Goal: Information Seeking & Learning: Learn about a topic

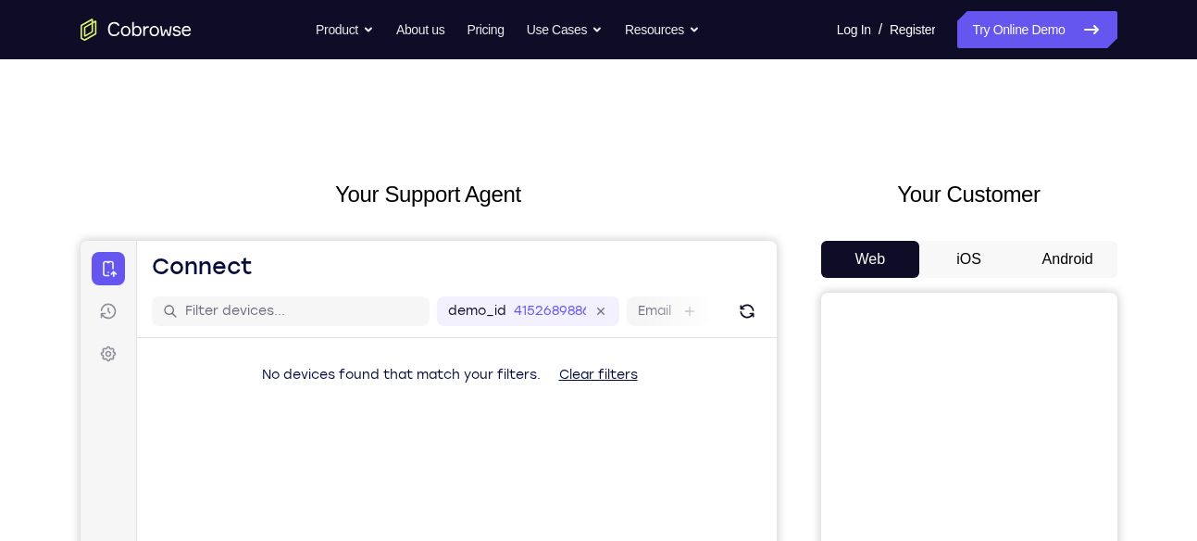
click at [1093, 275] on button "Android" at bounding box center [1068, 259] width 99 height 37
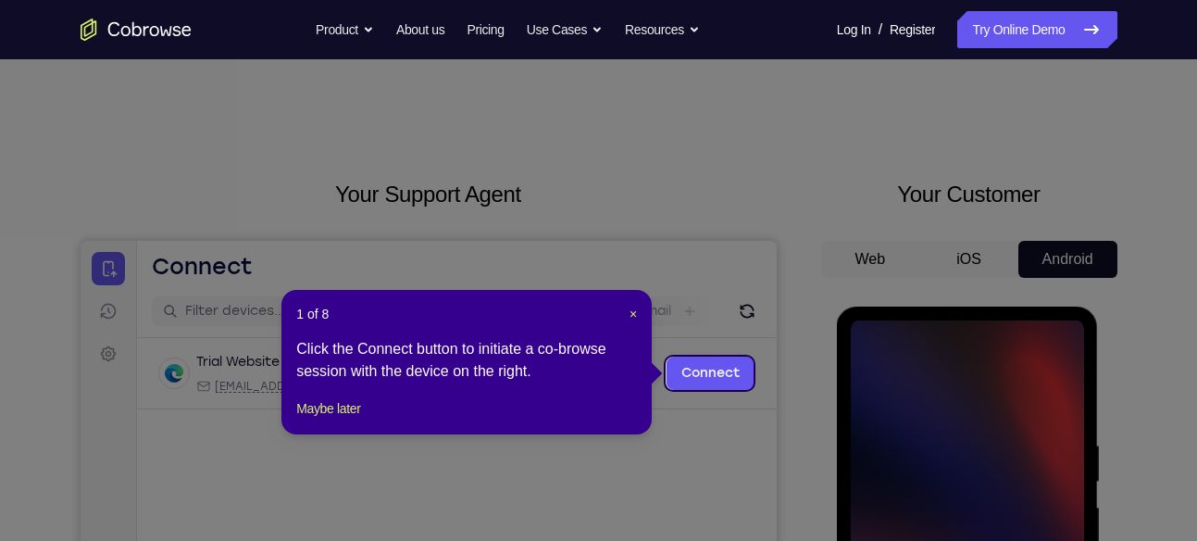
click at [624, 317] on header "1 of 8 ×" at bounding box center [466, 314] width 341 height 19
click at [632, 315] on span "×" at bounding box center [633, 314] width 7 height 15
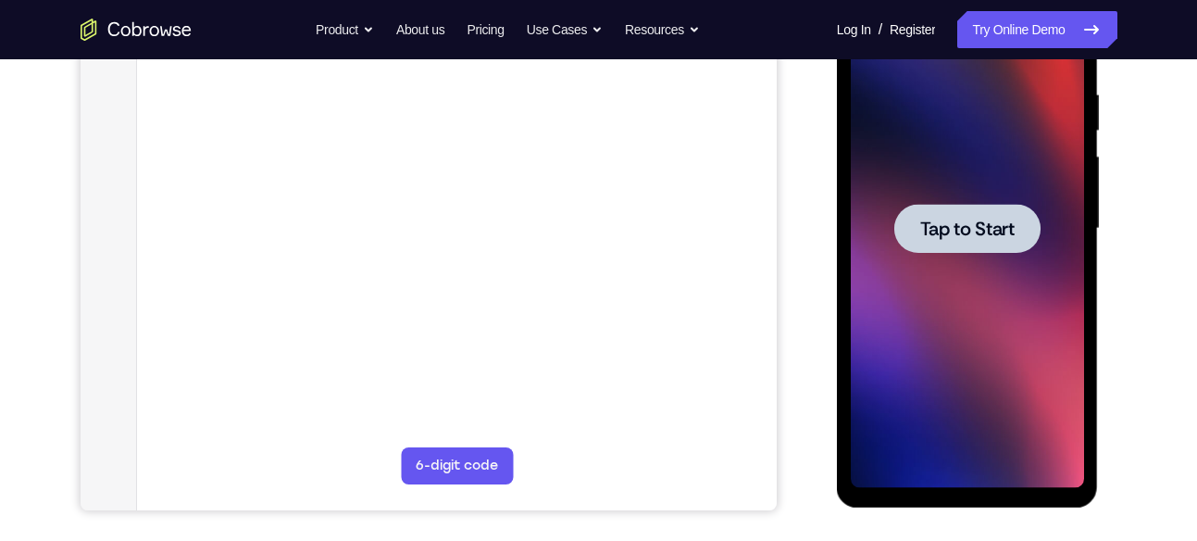
scroll to position [358, 0]
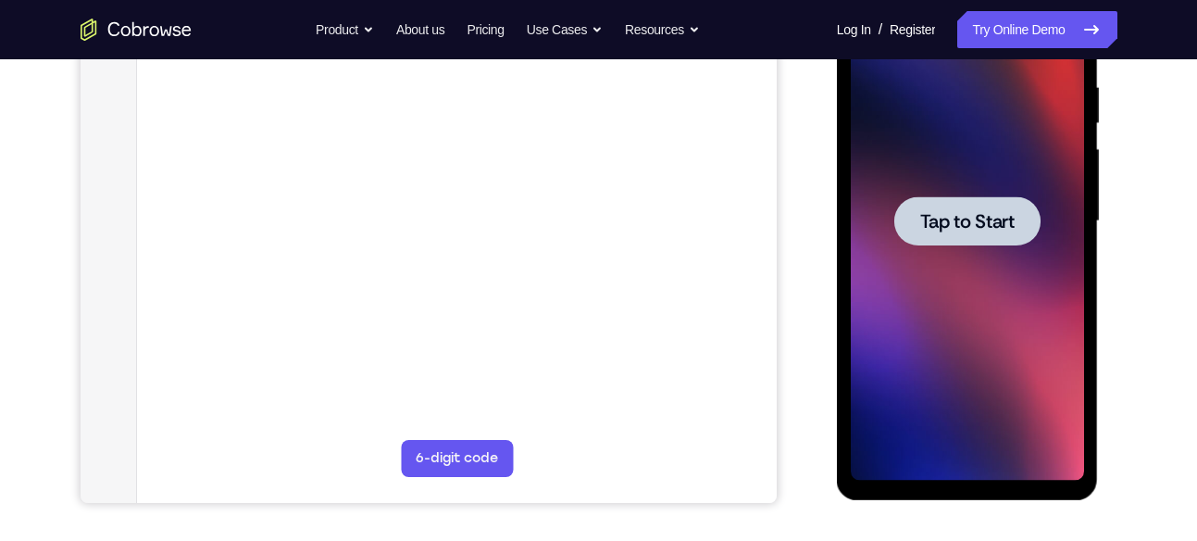
click at [955, 201] on div at bounding box center [968, 220] width 146 height 49
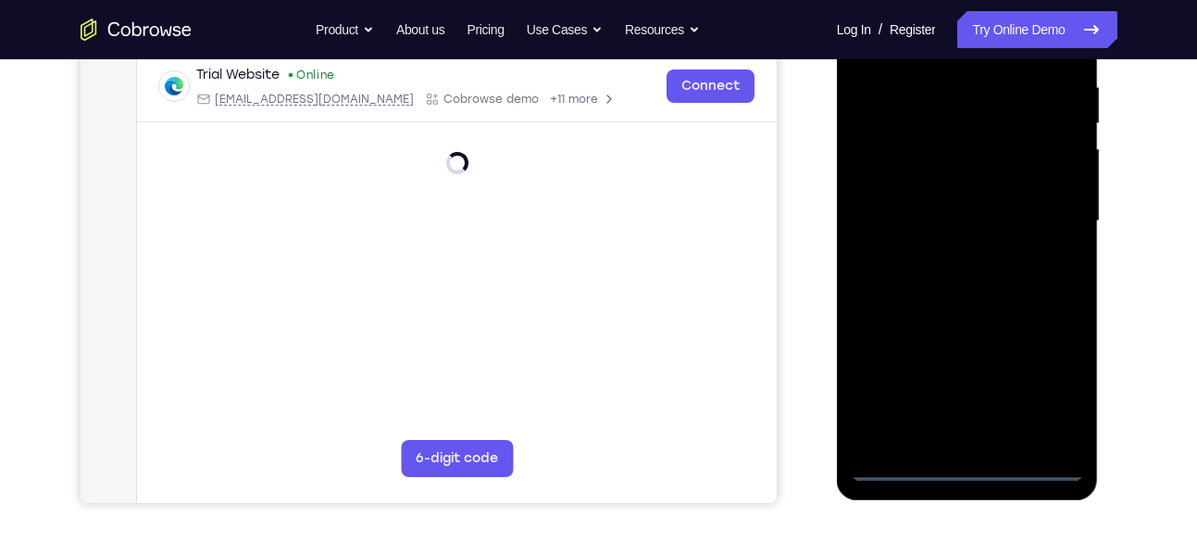
click at [967, 458] on div at bounding box center [967, 221] width 233 height 519
click at [964, 465] on div at bounding box center [967, 221] width 233 height 519
click at [1062, 388] on div at bounding box center [967, 221] width 233 height 519
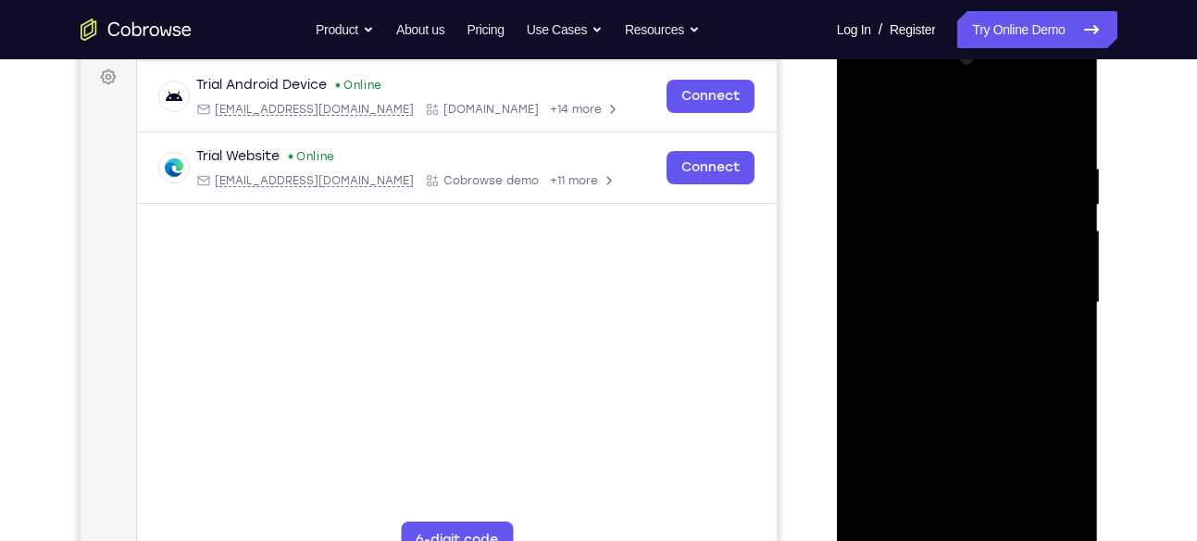
scroll to position [278, 0]
click at [915, 124] on div at bounding box center [967, 302] width 233 height 519
click at [1038, 294] on div at bounding box center [967, 302] width 233 height 519
click at [946, 331] on div at bounding box center [967, 302] width 233 height 519
click at [942, 282] on div at bounding box center [967, 302] width 233 height 519
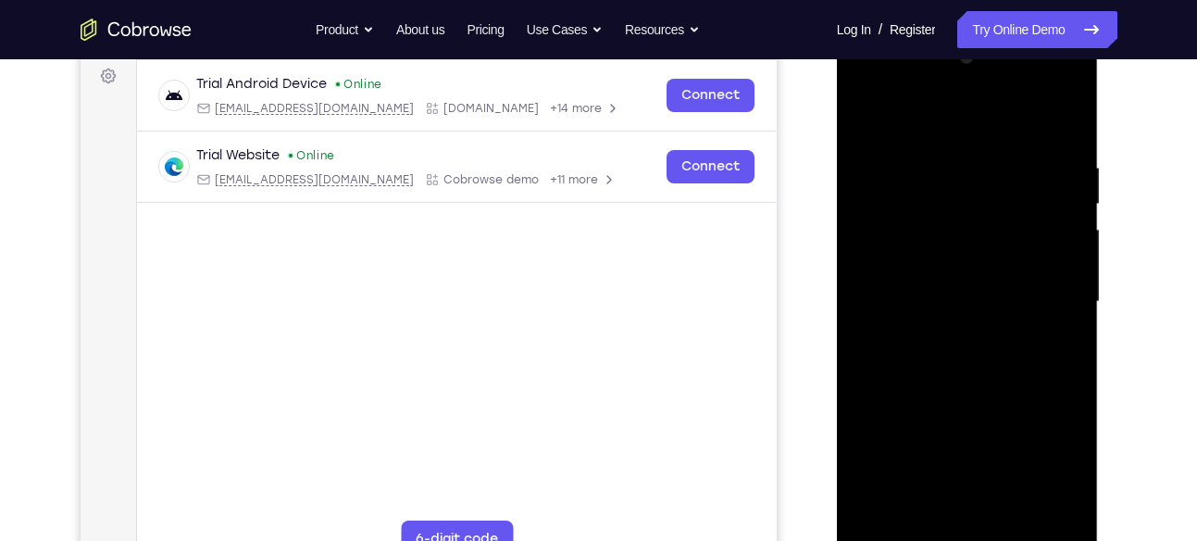
click at [940, 275] on div at bounding box center [967, 302] width 233 height 519
click at [941, 294] on div at bounding box center [967, 302] width 233 height 519
click at [995, 386] on div at bounding box center [967, 302] width 233 height 519
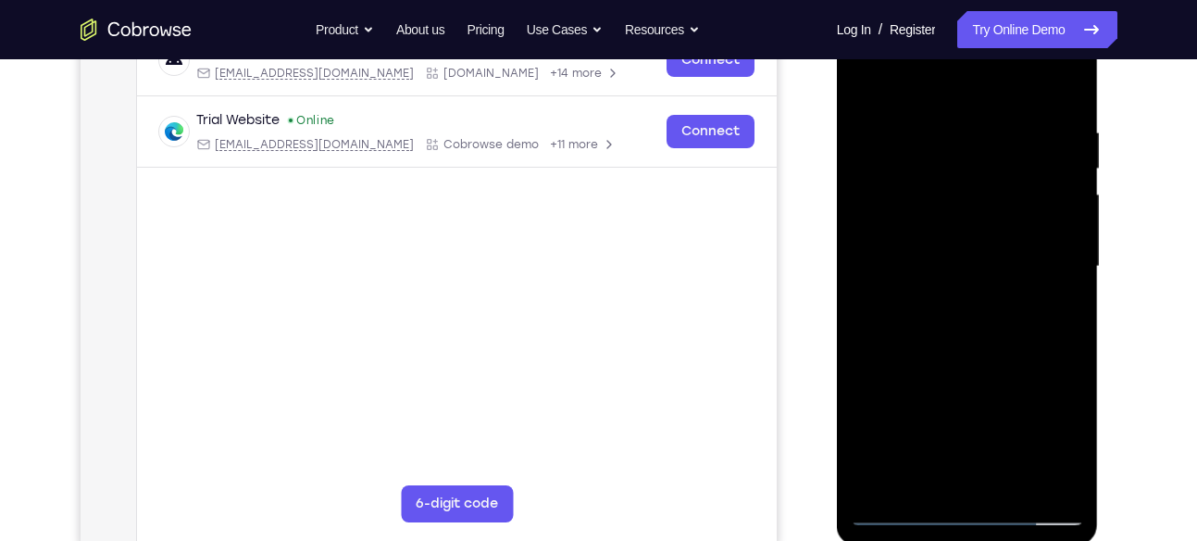
scroll to position [314, 0]
click at [860, 329] on div at bounding box center [967, 265] width 233 height 519
click at [1005, 483] on div at bounding box center [967, 265] width 233 height 519
click at [985, 373] on div at bounding box center [967, 265] width 233 height 519
click at [918, 207] on div at bounding box center [967, 265] width 233 height 519
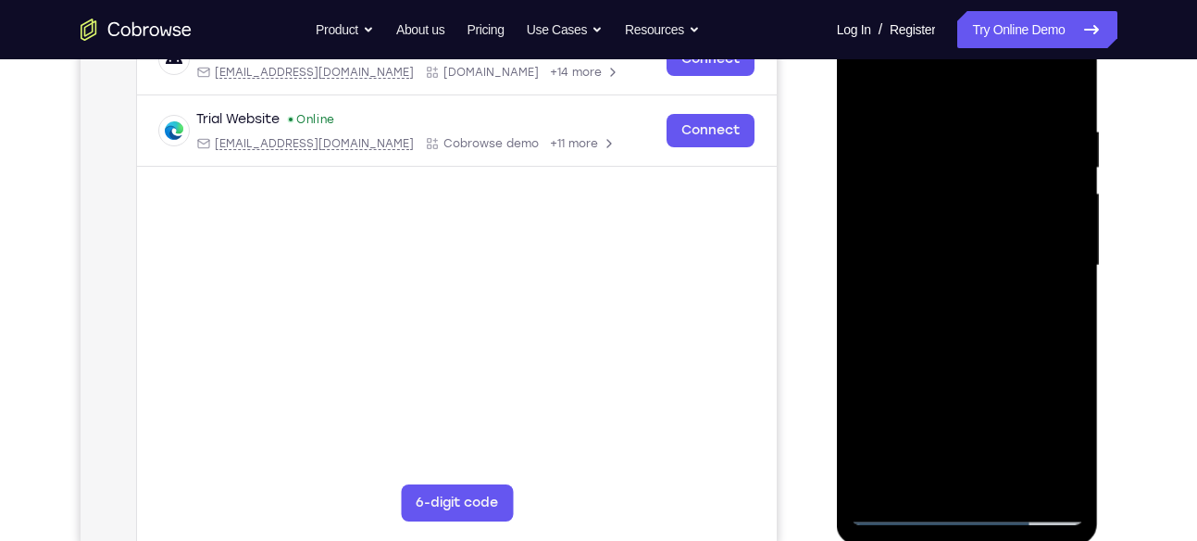
click at [908, 509] on div at bounding box center [967, 265] width 233 height 519
click at [937, 216] on div at bounding box center [967, 265] width 233 height 519
click at [920, 472] on div at bounding box center [967, 265] width 233 height 519
click at [1067, 313] on div at bounding box center [967, 265] width 233 height 519
click at [868, 83] on div at bounding box center [967, 265] width 233 height 519
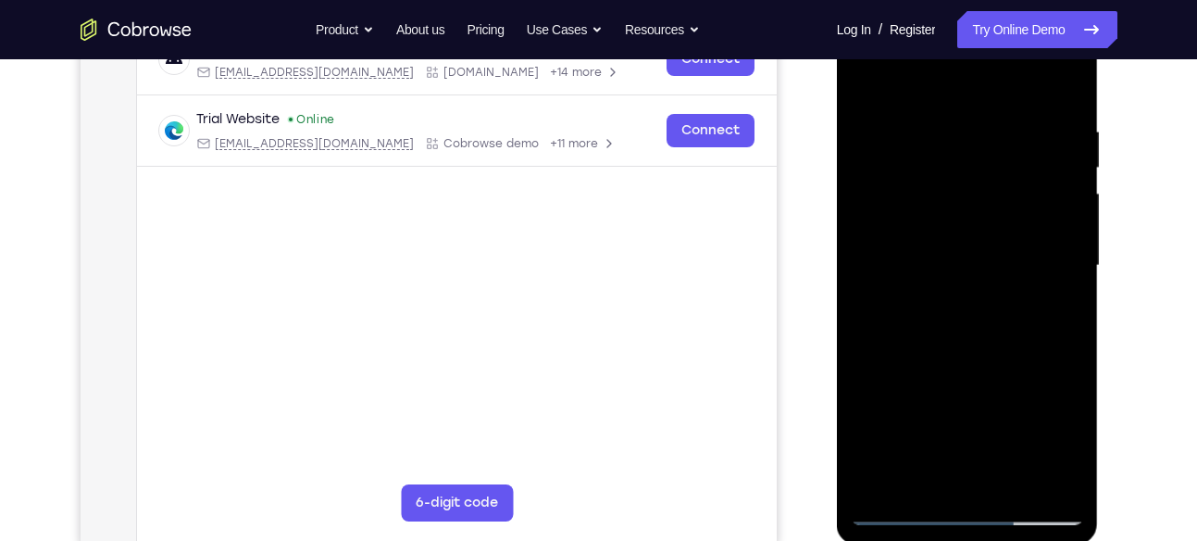
click at [955, 132] on div at bounding box center [967, 265] width 233 height 519
click at [865, 78] on div at bounding box center [967, 265] width 233 height 519
click at [1070, 80] on div at bounding box center [967, 265] width 233 height 519
click at [853, 73] on div at bounding box center [967, 265] width 233 height 519
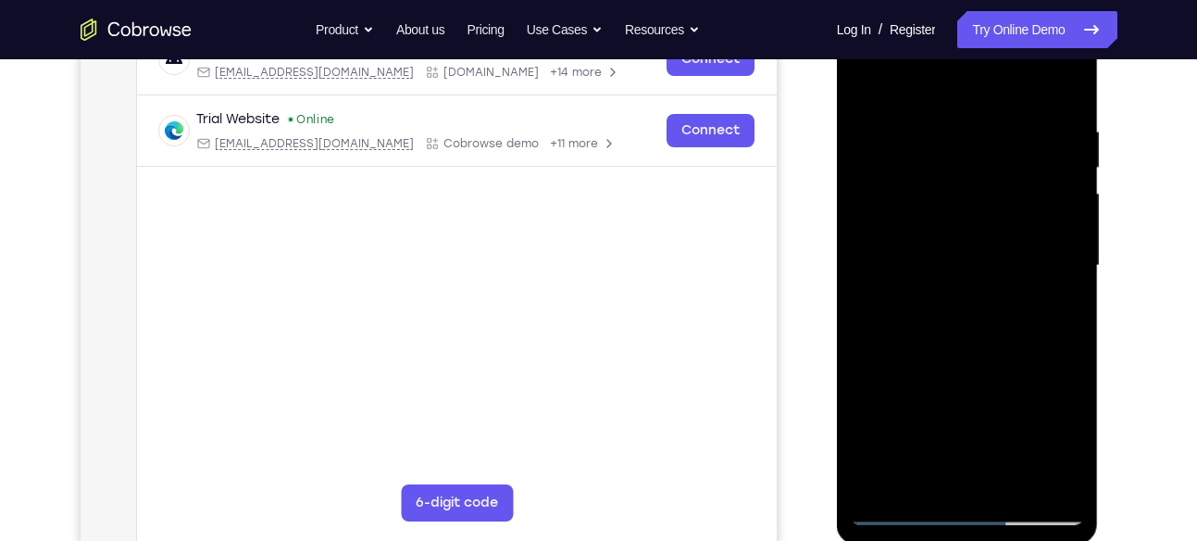
click at [908, 126] on div at bounding box center [967, 265] width 233 height 519
click at [877, 220] on div at bounding box center [967, 265] width 233 height 519
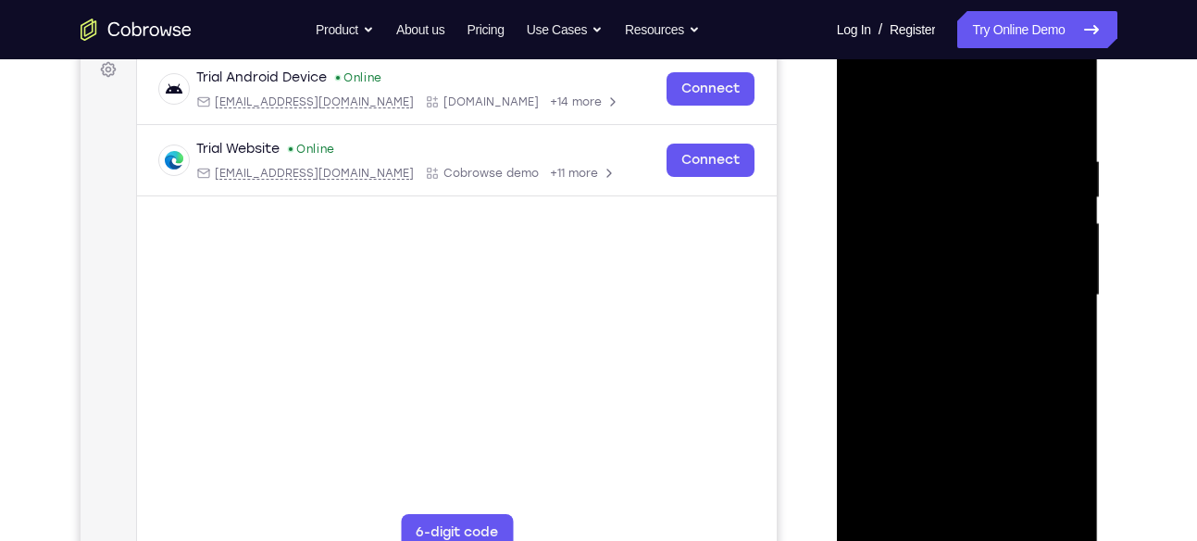
scroll to position [283, 0]
click at [1047, 202] on div at bounding box center [967, 296] width 233 height 519
click at [1080, 193] on div at bounding box center [967, 296] width 233 height 519
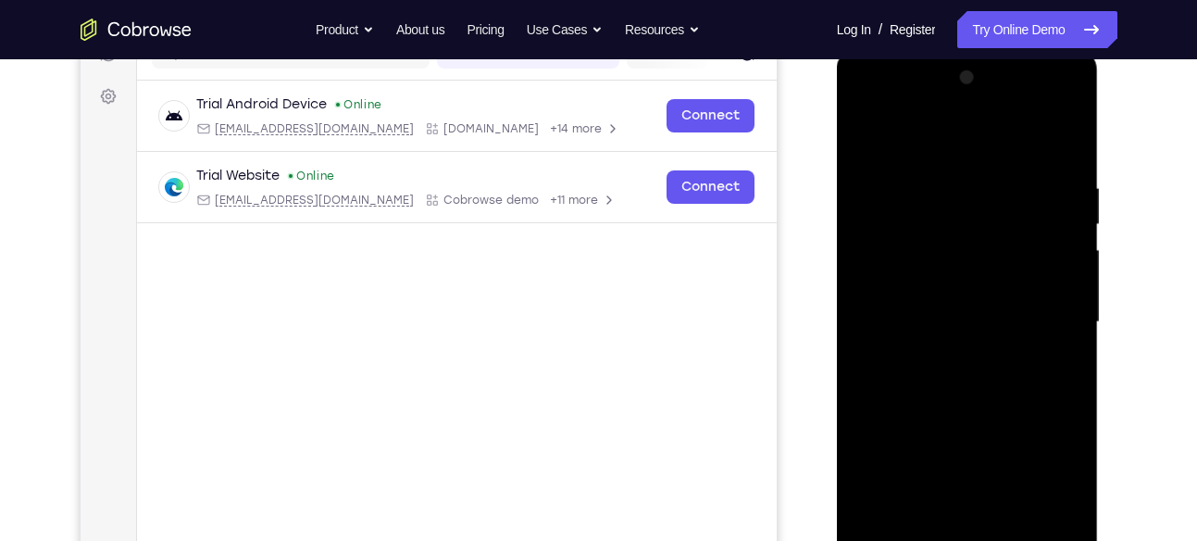
scroll to position [257, 0]
click at [1081, 189] on div at bounding box center [967, 323] width 233 height 519
click at [1059, 115] on div at bounding box center [967, 323] width 233 height 519
click at [1063, 119] on div at bounding box center [967, 323] width 233 height 519
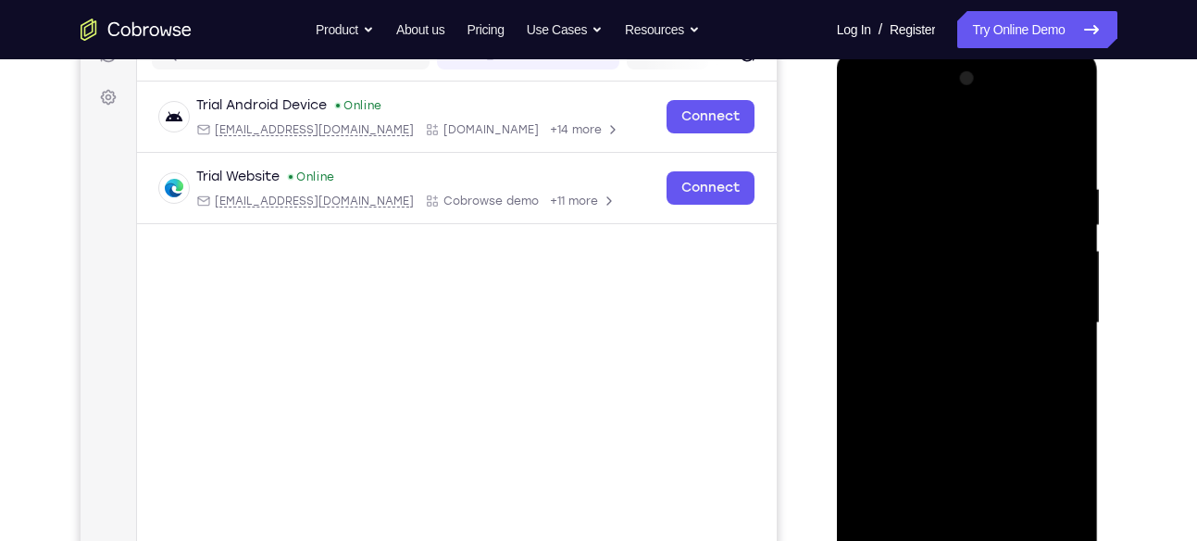
click at [1064, 121] on div at bounding box center [967, 323] width 233 height 519
click at [1068, 130] on div at bounding box center [967, 323] width 233 height 519
click at [1078, 143] on div at bounding box center [967, 323] width 233 height 519
click at [1071, 87] on div at bounding box center [967, 323] width 233 height 519
click at [897, 438] on div at bounding box center [967, 323] width 233 height 519
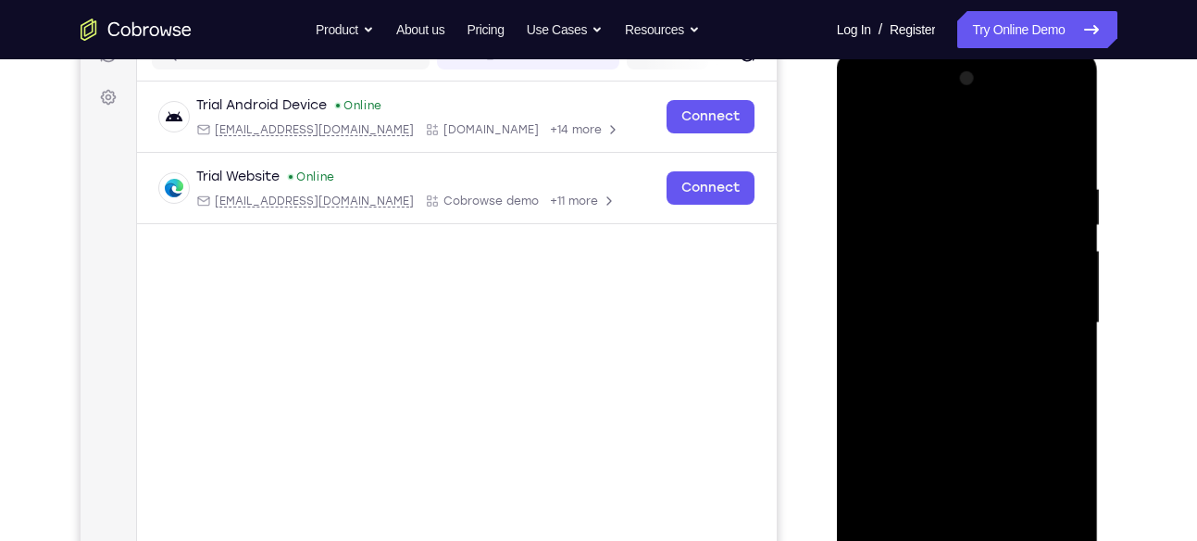
click at [1072, 324] on div at bounding box center [967, 323] width 233 height 519
click at [1070, 332] on div at bounding box center [967, 323] width 233 height 519
click at [1061, 336] on div at bounding box center [967, 323] width 233 height 519
click at [1066, 335] on div at bounding box center [967, 323] width 233 height 519
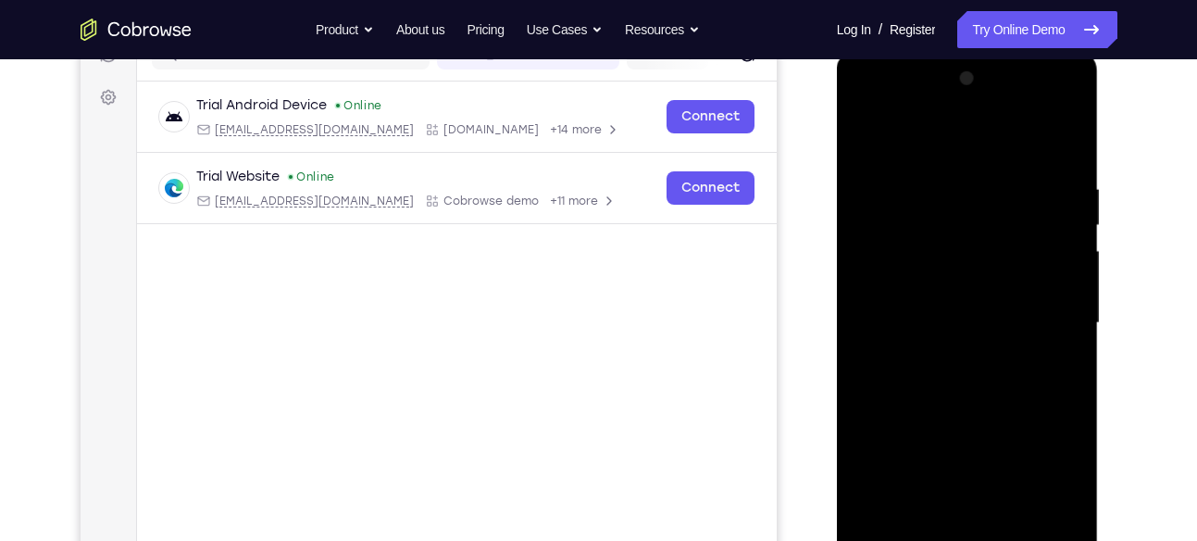
click at [1066, 335] on div at bounding box center [967, 323] width 233 height 519
click at [1069, 342] on div at bounding box center [967, 323] width 233 height 519
drag, startPoint x: 983, startPoint y: 427, endPoint x: 948, endPoint y: 87, distance: 341.6
click at [948, 87] on div at bounding box center [967, 323] width 233 height 519
click at [1073, 233] on div at bounding box center [967, 323] width 233 height 519
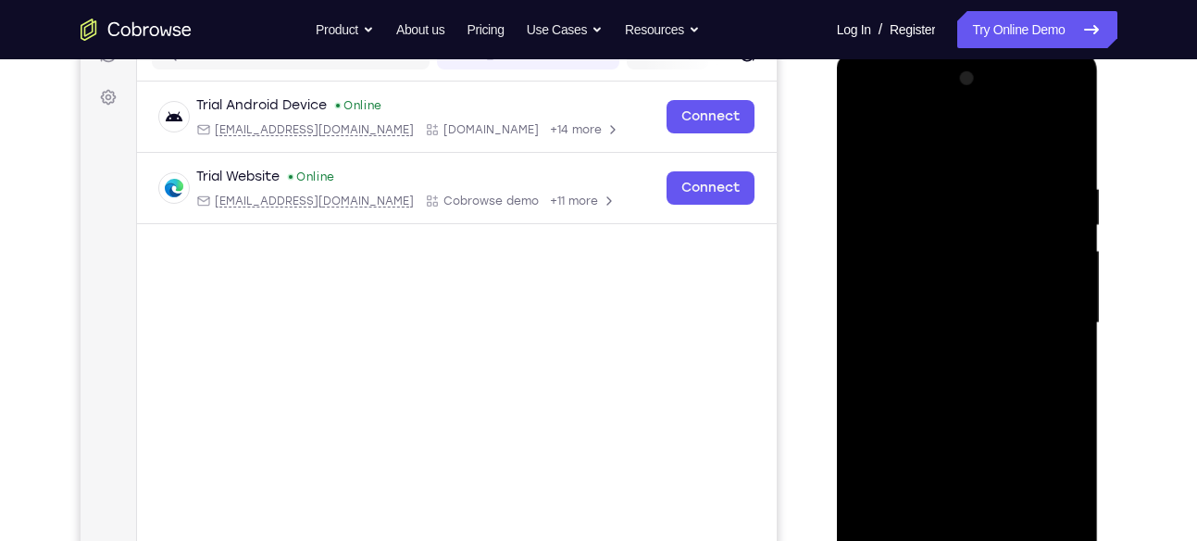
click at [1073, 235] on div at bounding box center [967, 323] width 233 height 519
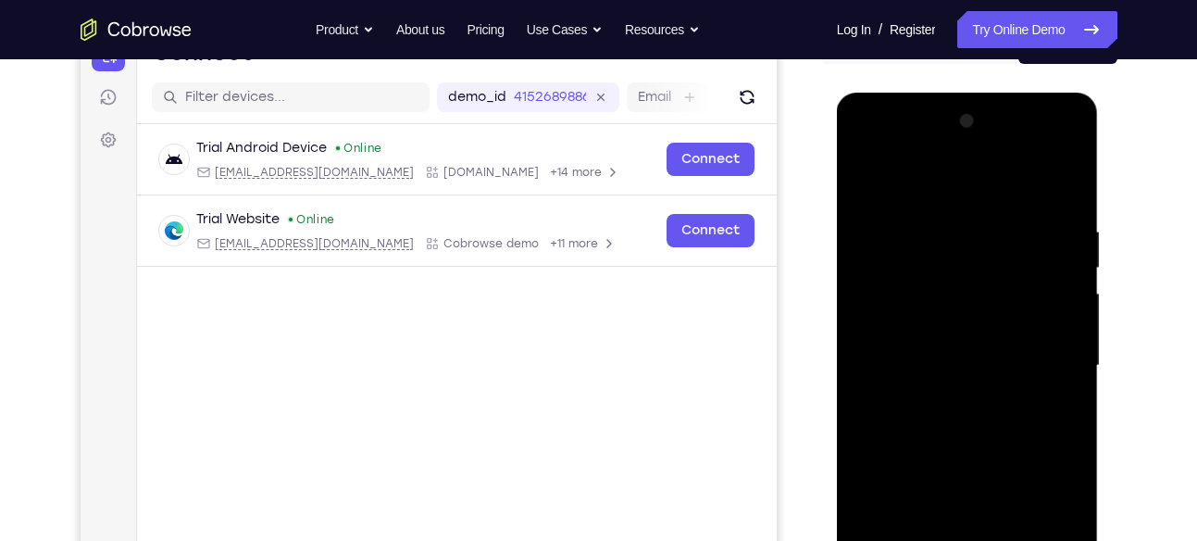
scroll to position [204, 0]
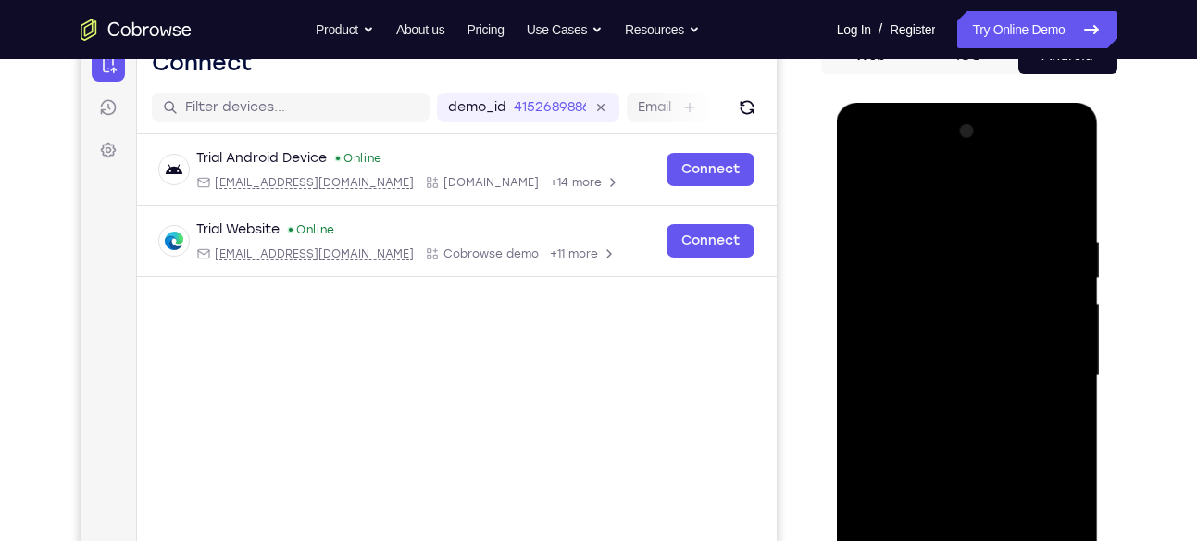
click at [866, 190] on div at bounding box center [967, 376] width 233 height 519
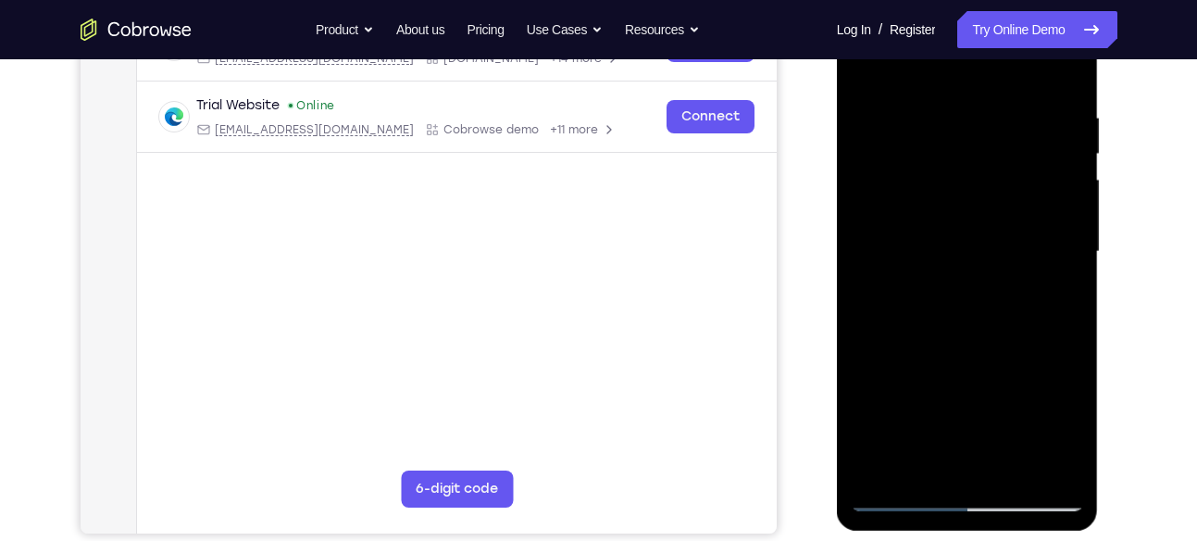
scroll to position [329, 0]
click at [955, 139] on div at bounding box center [967, 251] width 233 height 519
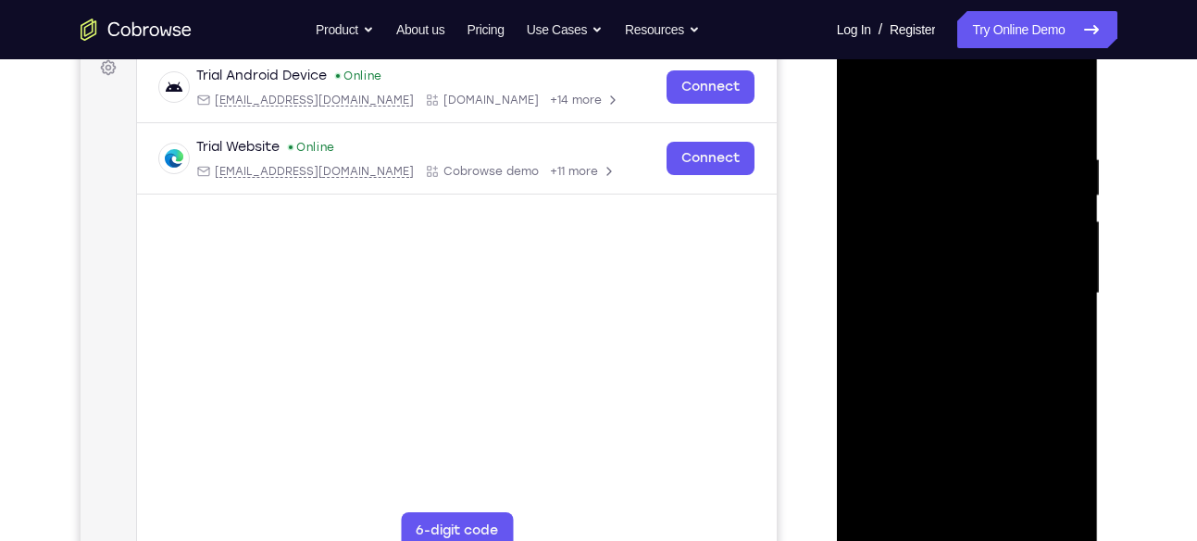
scroll to position [238, 0]
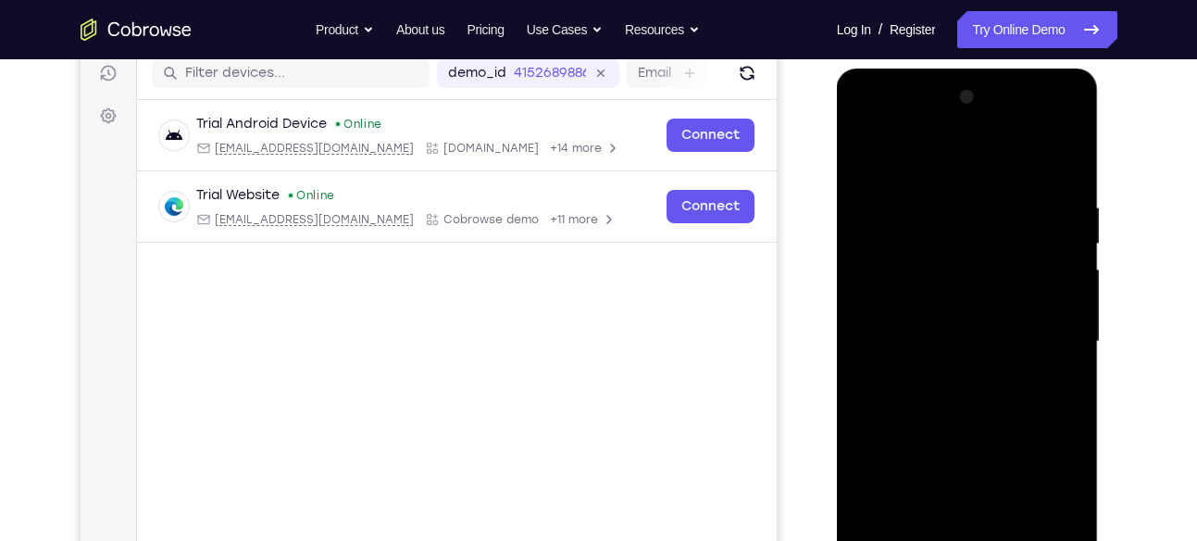
click at [1071, 328] on div at bounding box center [967, 341] width 233 height 519
click at [1069, 104] on div at bounding box center [967, 341] width 233 height 519
click at [863, 150] on div at bounding box center [967, 341] width 233 height 519
click at [868, 147] on div at bounding box center [967, 341] width 233 height 519
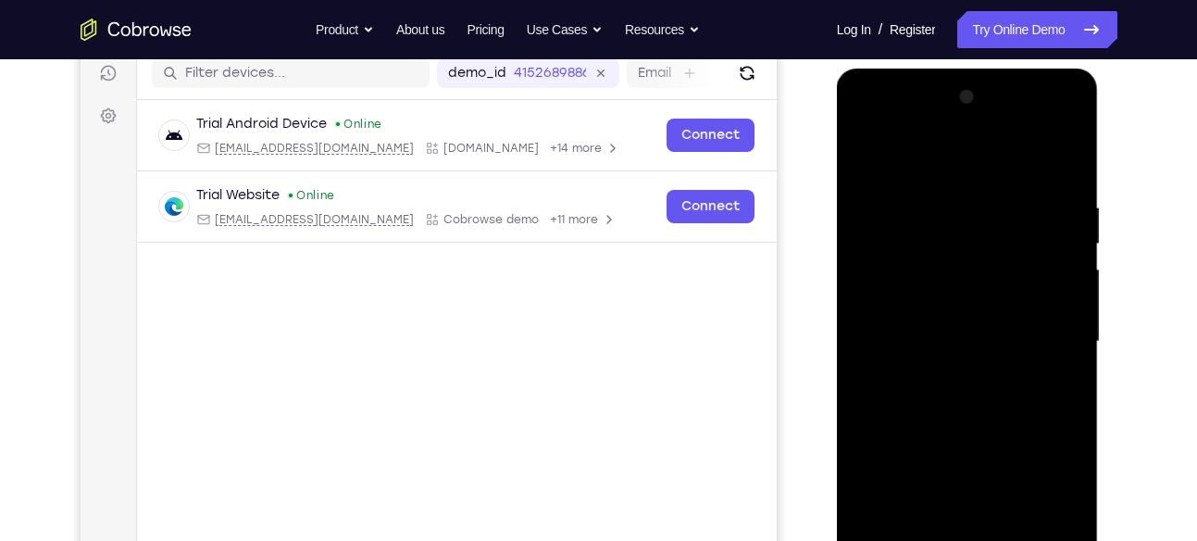
click at [948, 210] on div at bounding box center [967, 341] width 233 height 519
click at [1040, 325] on div at bounding box center [967, 341] width 233 height 519
click at [870, 160] on div at bounding box center [967, 341] width 233 height 519
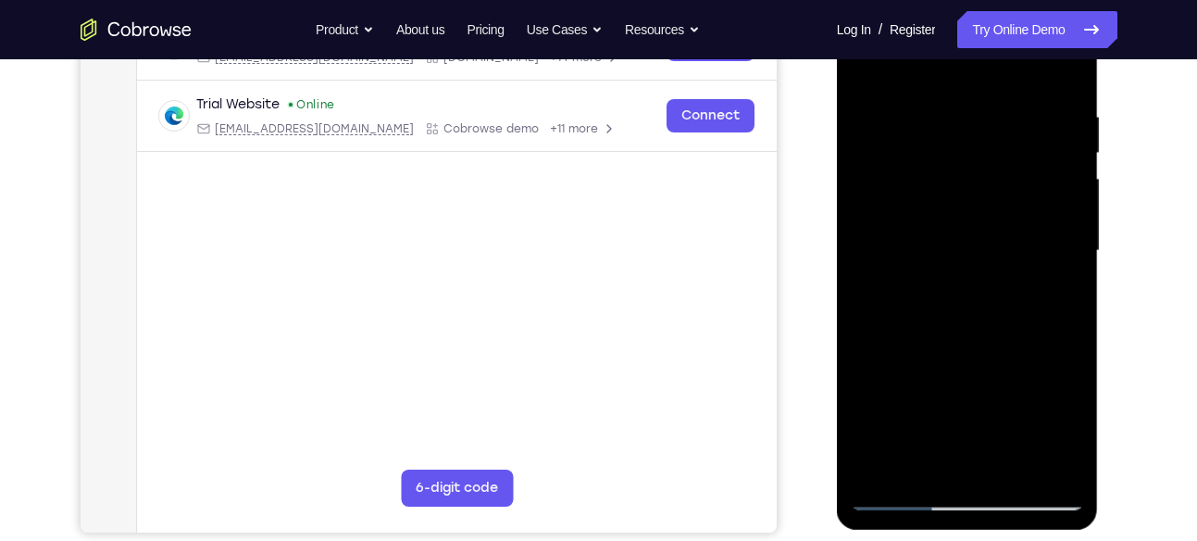
drag, startPoint x: 977, startPoint y: 319, endPoint x: 1028, endPoint y: 462, distance: 151.4
click at [1028, 462] on div at bounding box center [967, 251] width 233 height 519
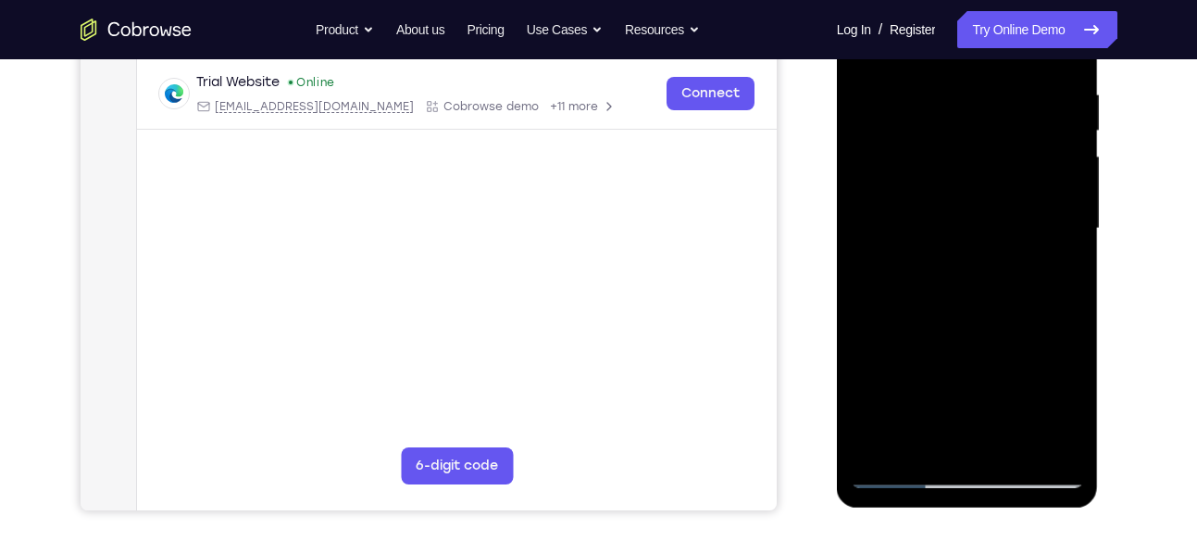
click at [872, 202] on div at bounding box center [967, 228] width 233 height 519
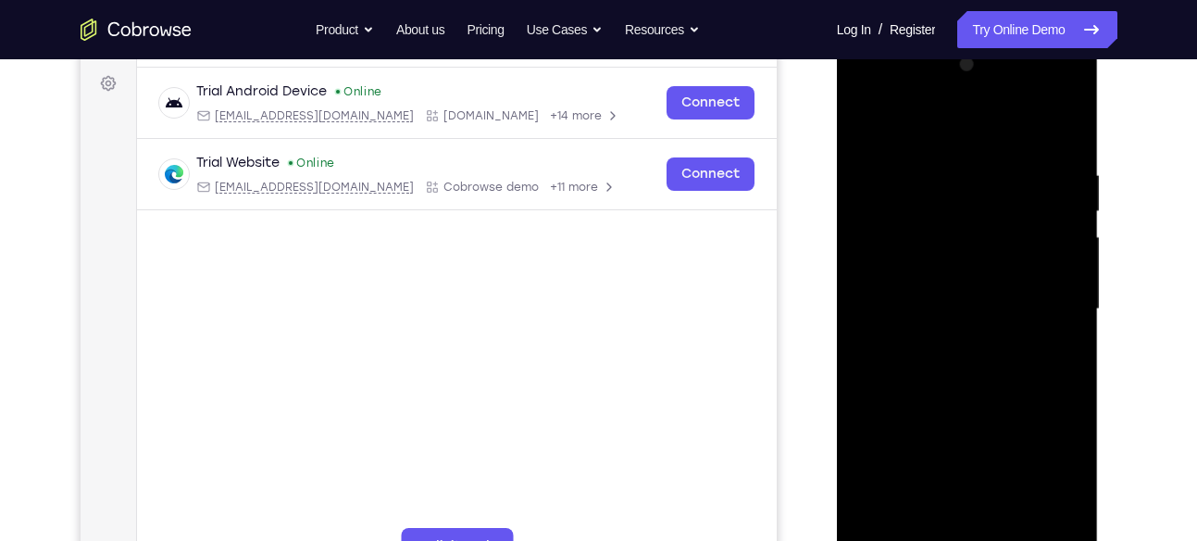
scroll to position [271, 0]
click at [1066, 198] on div at bounding box center [967, 308] width 233 height 519
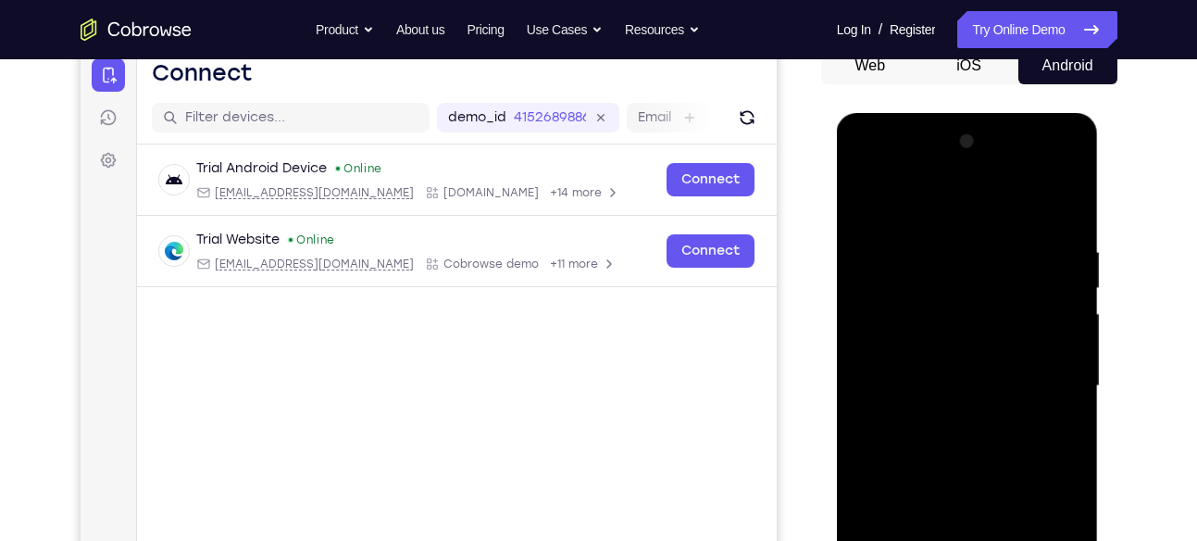
scroll to position [153, 0]
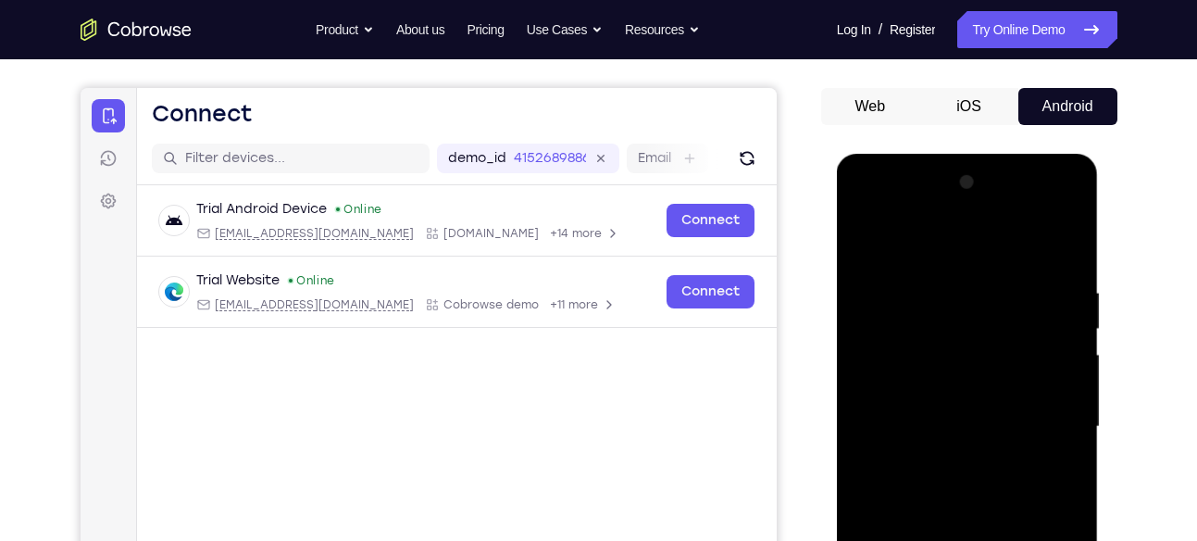
click at [1063, 292] on div at bounding box center [967, 427] width 233 height 519
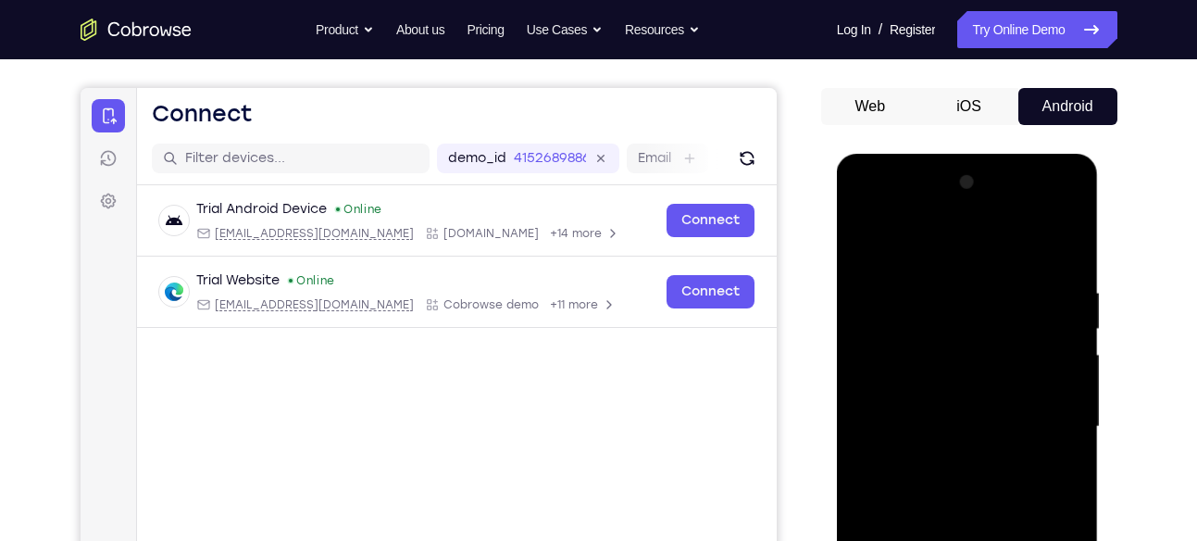
click at [1063, 292] on div at bounding box center [967, 427] width 233 height 519
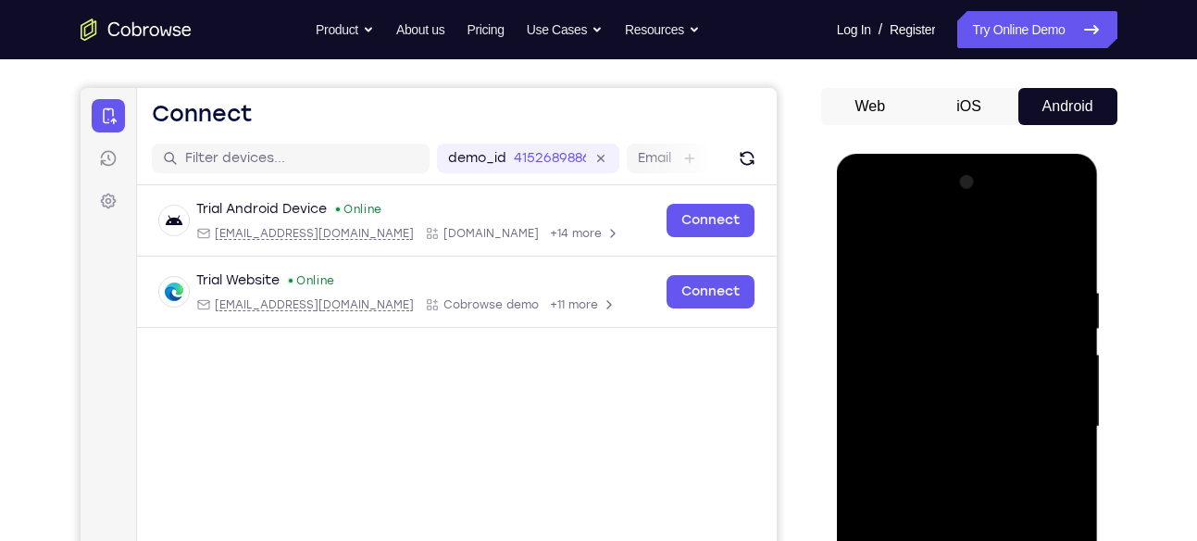
click at [1063, 292] on div at bounding box center [967, 427] width 233 height 519
click at [1071, 195] on div at bounding box center [967, 427] width 233 height 519
click at [886, 282] on div at bounding box center [967, 427] width 233 height 519
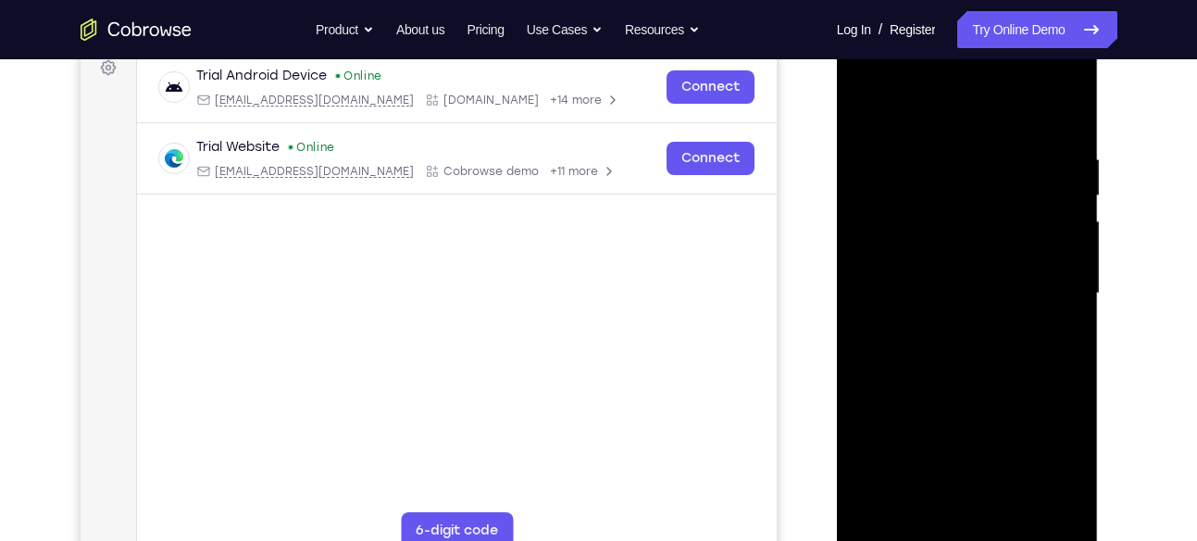
scroll to position [287, 0]
click at [1062, 111] on div at bounding box center [967, 292] width 233 height 519
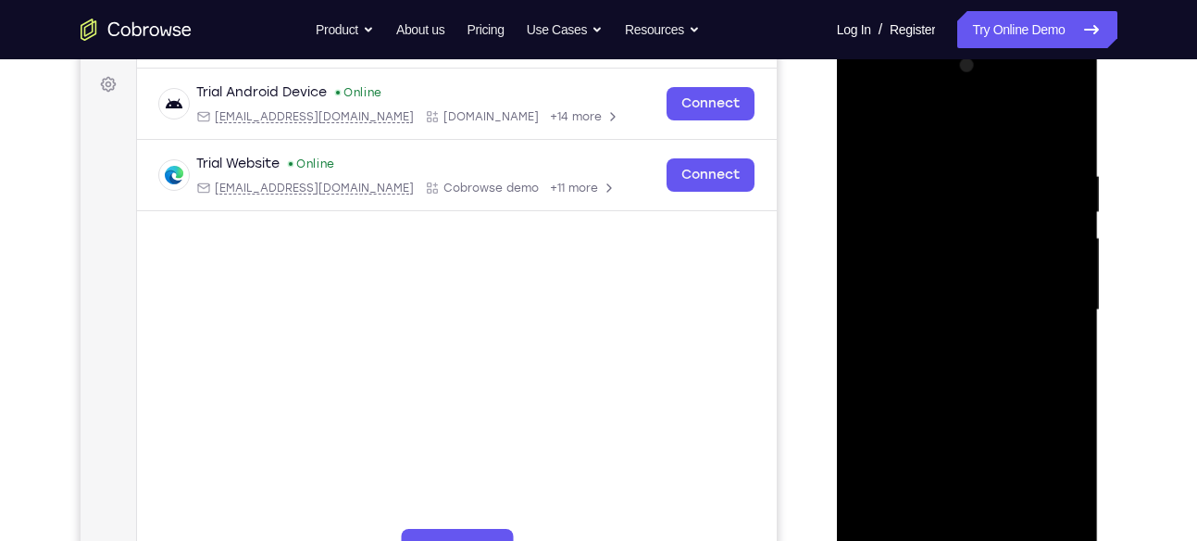
scroll to position [269, 0]
click at [863, 123] on div at bounding box center [967, 311] width 233 height 519
click at [1041, 133] on div at bounding box center [967, 311] width 233 height 519
click at [1064, 134] on div at bounding box center [967, 311] width 233 height 519
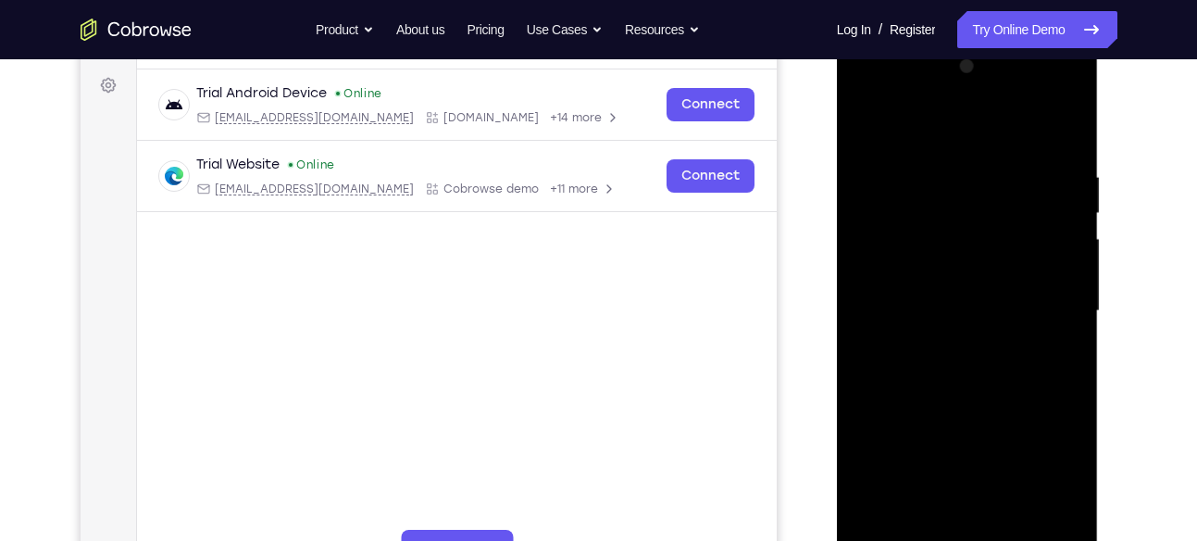
scroll to position [303, 0]
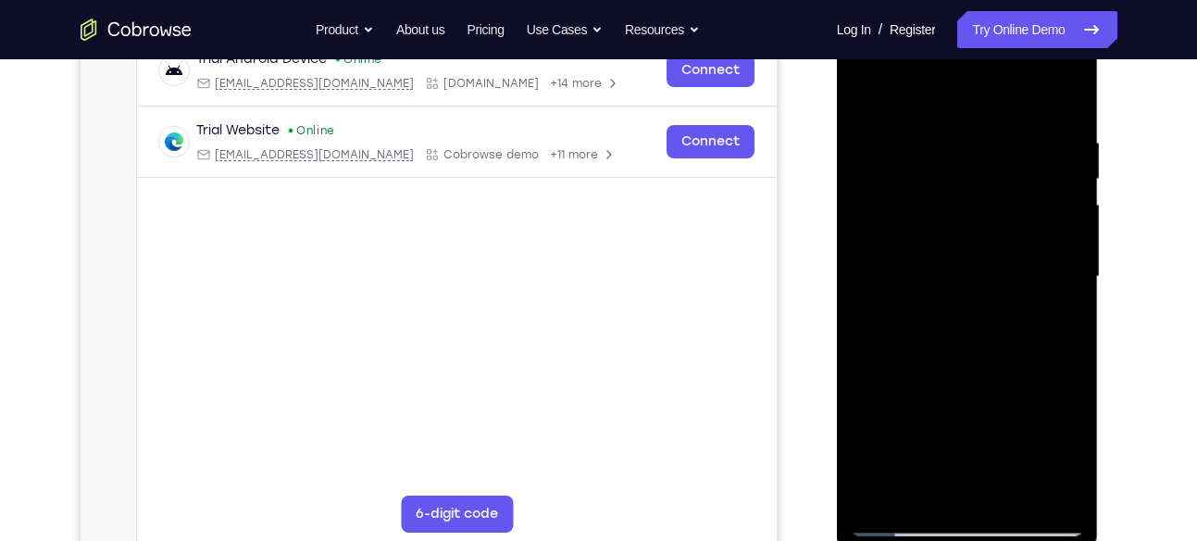
click at [1073, 89] on div at bounding box center [967, 277] width 233 height 519
click at [890, 499] on div at bounding box center [967, 277] width 233 height 519
click at [1020, 501] on div at bounding box center [967, 277] width 233 height 519
drag, startPoint x: 973, startPoint y: 385, endPoint x: 971, endPoint y: 152, distance: 233.4
click at [971, 152] on div at bounding box center [967, 277] width 233 height 519
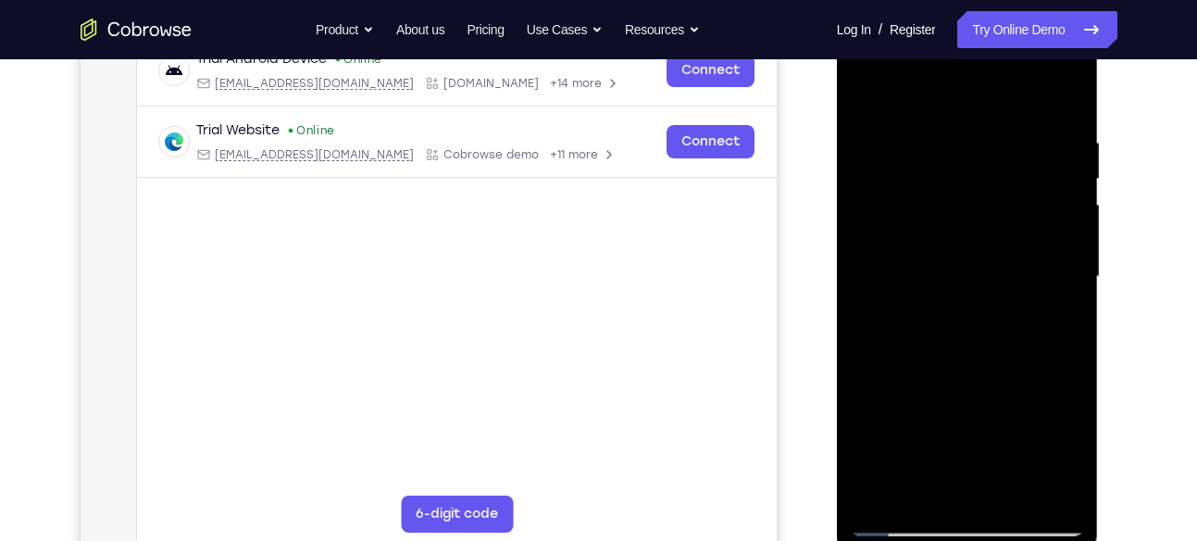
click at [876, 406] on div at bounding box center [967, 277] width 233 height 519
click at [895, 94] on div at bounding box center [967, 277] width 233 height 519
click at [1048, 249] on div at bounding box center [967, 277] width 233 height 519
drag, startPoint x: 966, startPoint y: 358, endPoint x: 956, endPoint y: 101, distance: 257.6
click at [956, 101] on div at bounding box center [967, 277] width 233 height 519
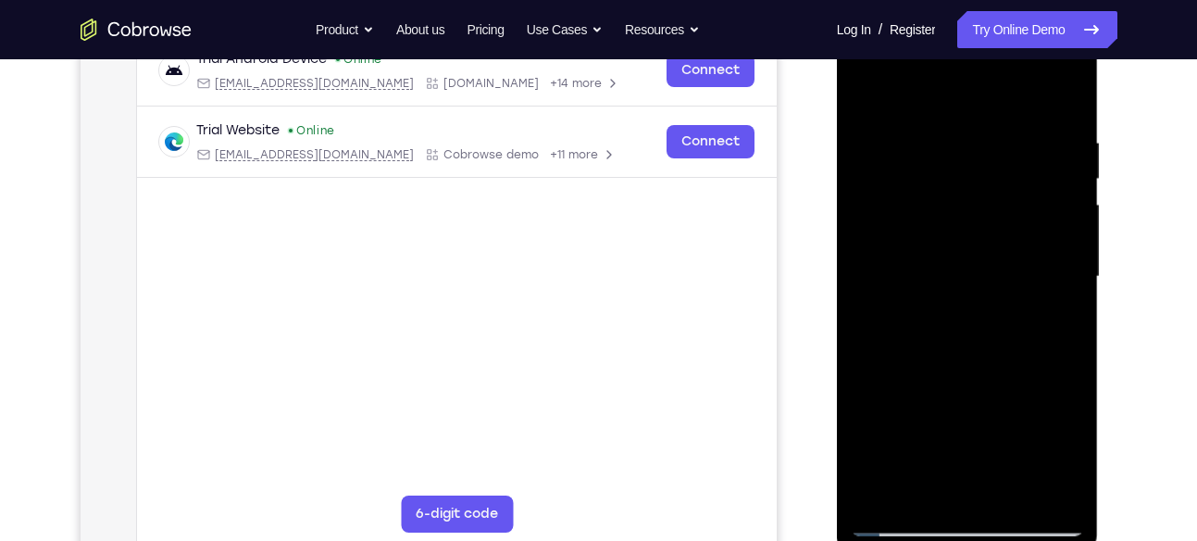
drag, startPoint x: 955, startPoint y: 405, endPoint x: 926, endPoint y: 205, distance: 202.1
click at [926, 205] on div at bounding box center [967, 277] width 233 height 519
drag, startPoint x: 922, startPoint y: 424, endPoint x: 898, endPoint y: 255, distance: 171.2
click at [898, 255] on div at bounding box center [967, 277] width 233 height 519
click at [884, 496] on div at bounding box center [967, 277] width 233 height 519
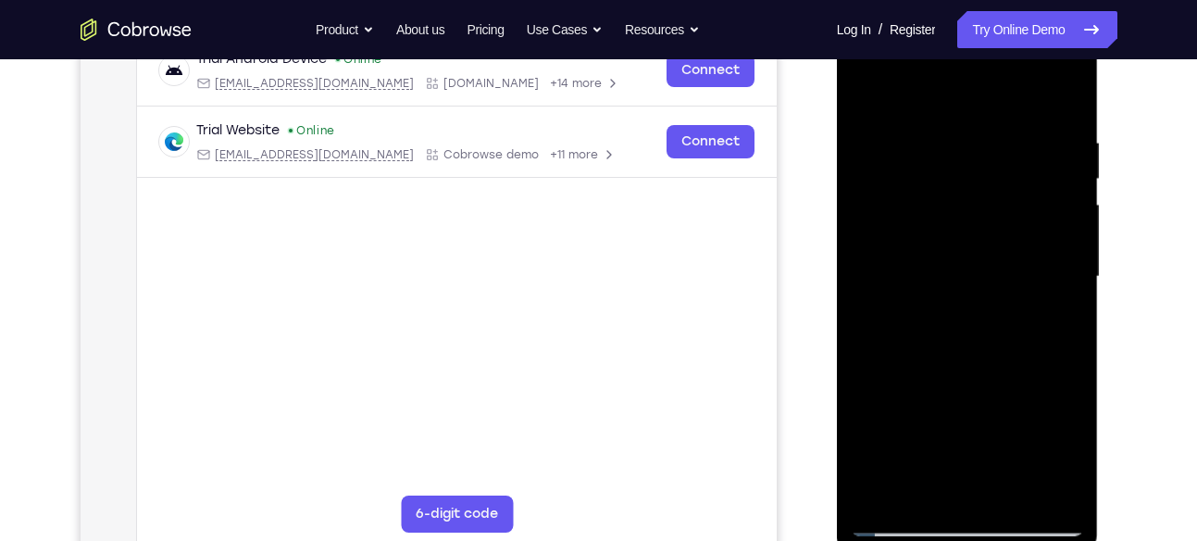
click at [880, 496] on div at bounding box center [967, 277] width 233 height 519
click at [996, 125] on div at bounding box center [967, 277] width 233 height 519
click at [1060, 187] on div at bounding box center [967, 277] width 233 height 519
click at [1060, 188] on div at bounding box center [967, 277] width 233 height 519
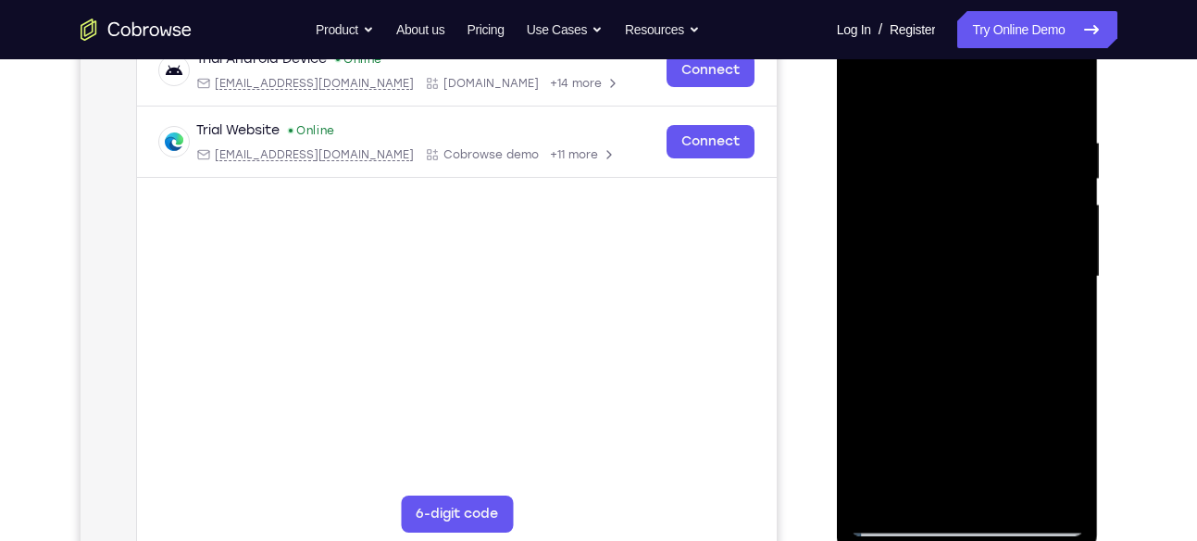
click at [1062, 196] on div at bounding box center [967, 277] width 233 height 519
click at [1065, 153] on div at bounding box center [967, 277] width 233 height 519
click at [1065, 97] on div at bounding box center [967, 277] width 233 height 519
click at [881, 486] on div at bounding box center [967, 277] width 233 height 519
click at [1010, 494] on div at bounding box center [967, 277] width 233 height 519
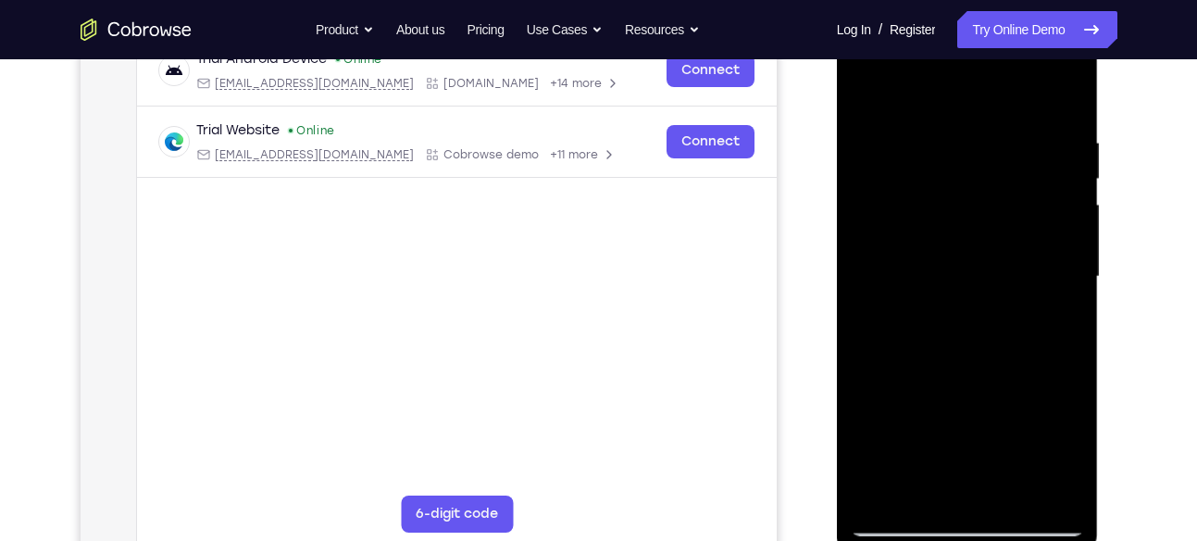
click at [901, 520] on div at bounding box center [967, 277] width 233 height 519
